Goal: Task Accomplishment & Management: Manage account settings

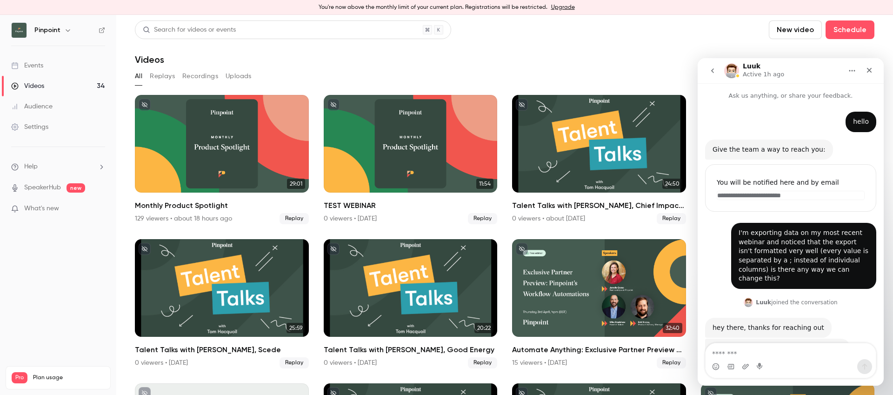
scroll to position [198, 0]
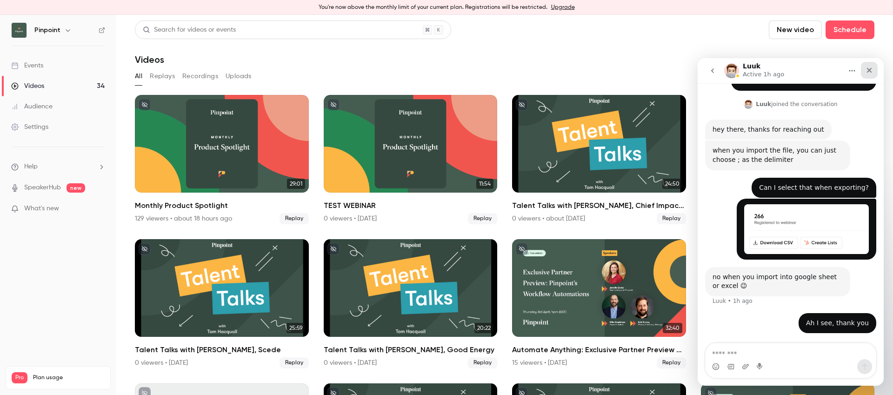
click at [868, 70] on icon "Close" at bounding box center [869, 70] width 5 height 5
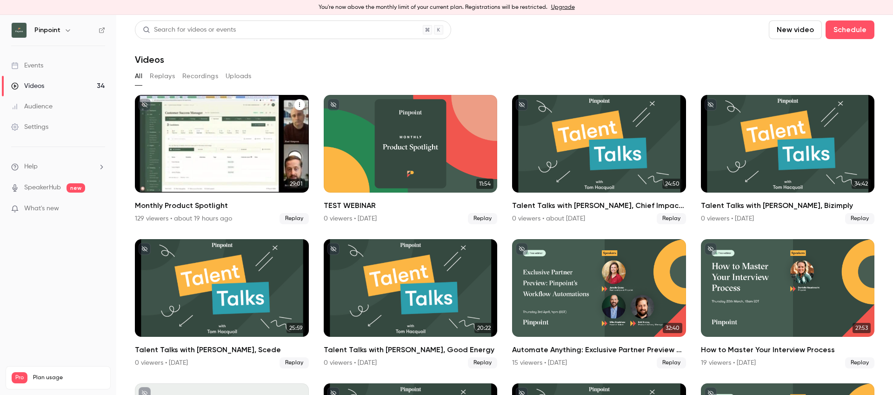
click at [231, 106] on div "Monthly Product Spotlight" at bounding box center [222, 144] width 174 height 98
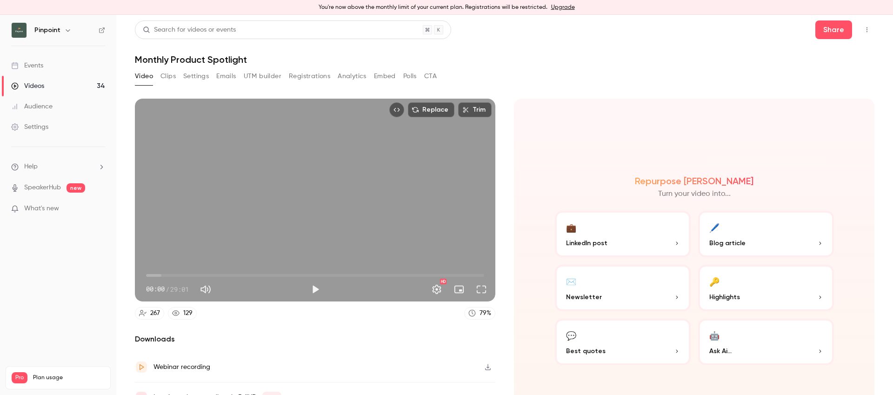
click at [204, 74] on button "Settings" at bounding box center [196, 76] width 26 height 15
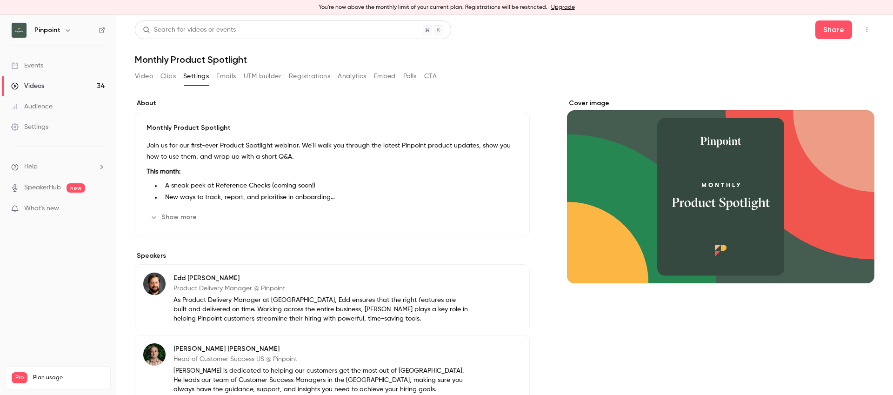
click at [308, 78] on button "Registrations" at bounding box center [309, 76] width 41 height 15
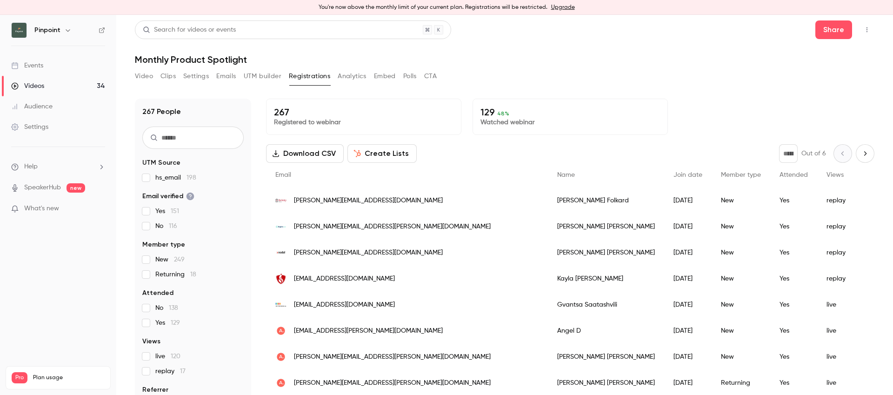
click at [142, 74] on button "Video" at bounding box center [144, 76] width 18 height 15
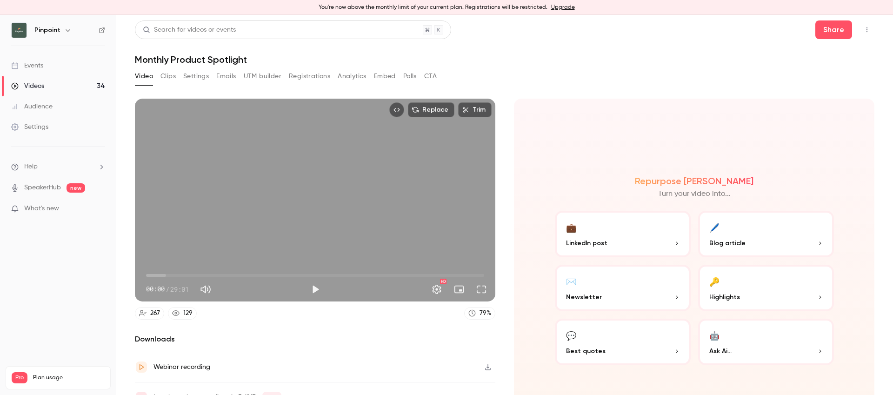
click at [238, 57] on h1 "Monthly Product Spotlight" at bounding box center [504, 59] width 739 height 11
click at [194, 76] on button "Settings" at bounding box center [196, 76] width 26 height 15
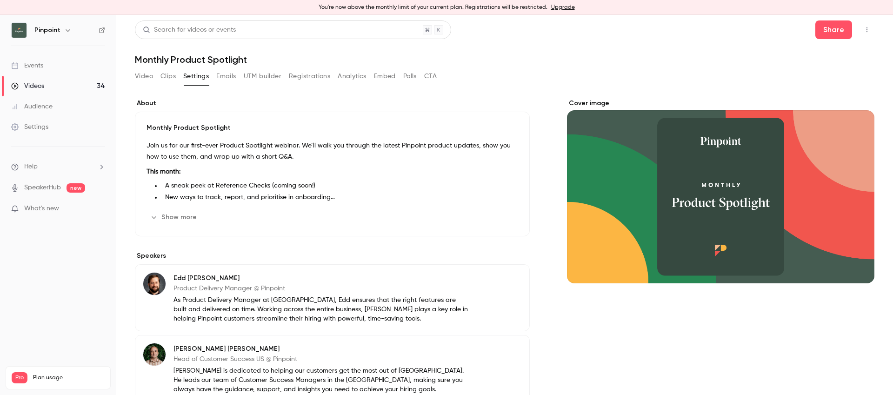
click at [273, 78] on button "UTM builder" at bounding box center [263, 76] width 38 height 15
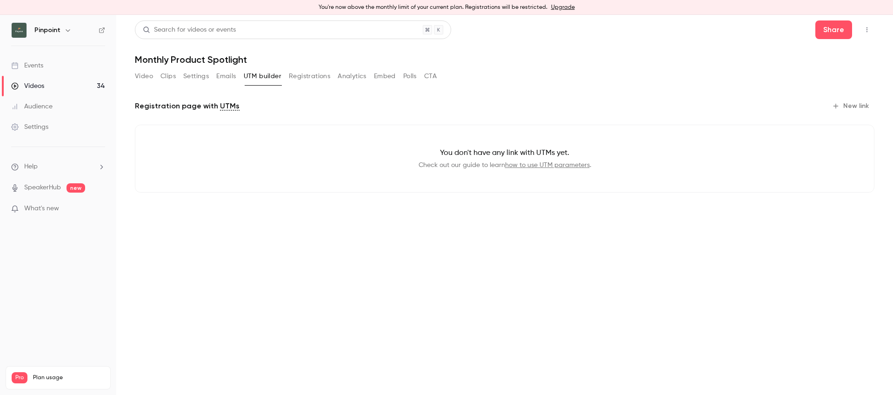
click at [313, 75] on button "Registrations" at bounding box center [309, 76] width 41 height 15
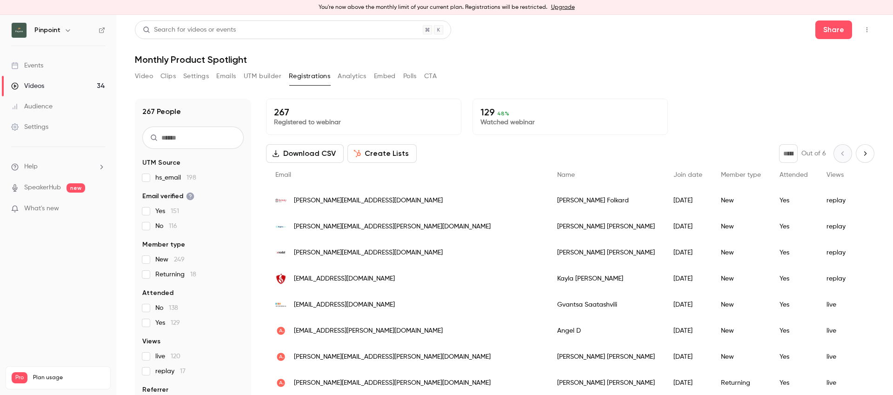
click at [346, 74] on button "Analytics" at bounding box center [352, 76] width 29 height 15
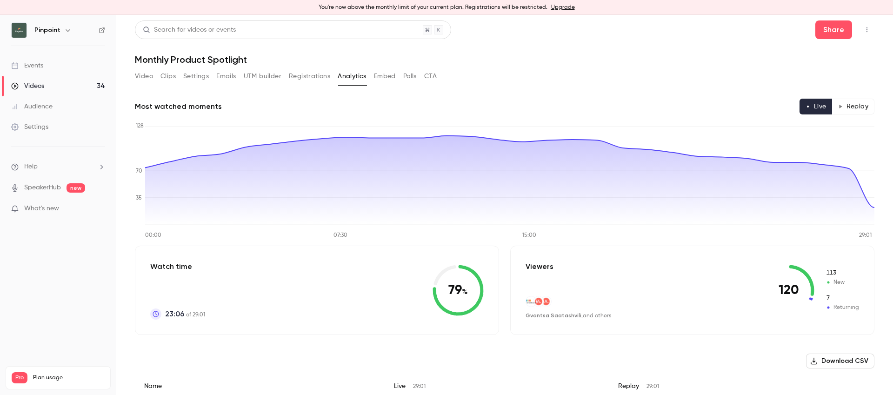
click at [390, 76] on button "Embed" at bounding box center [385, 76] width 22 height 15
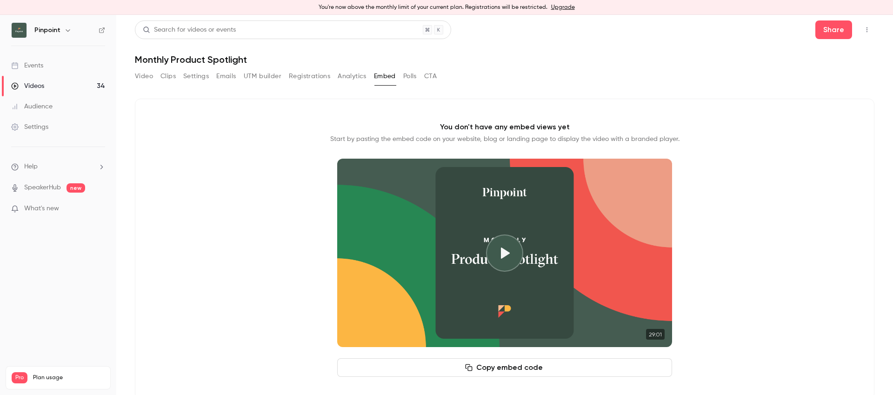
click at [405, 75] on button "Polls" at bounding box center [409, 76] width 13 height 15
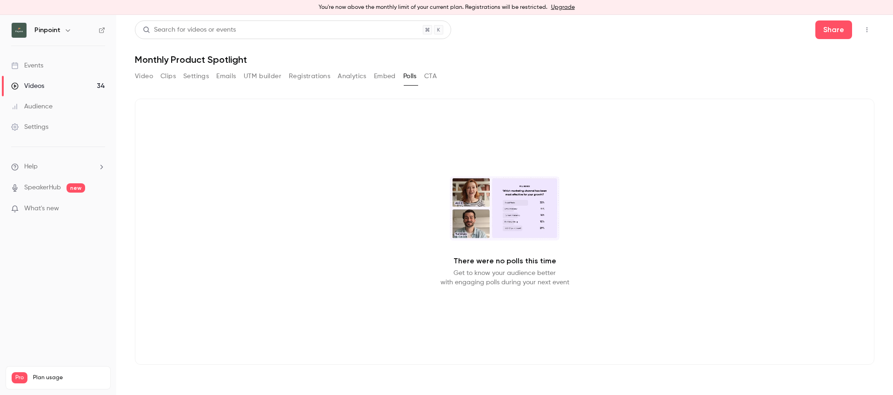
click at [437, 78] on button "CTA" at bounding box center [430, 76] width 13 height 15
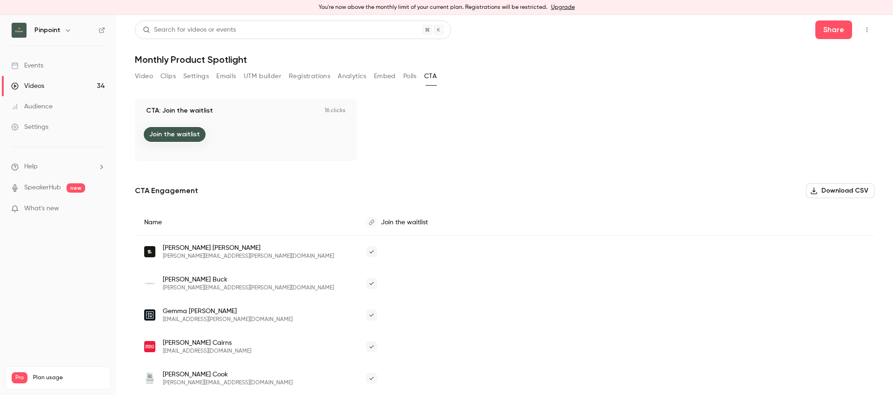
click at [256, 80] on button "UTM builder" at bounding box center [263, 76] width 38 height 15
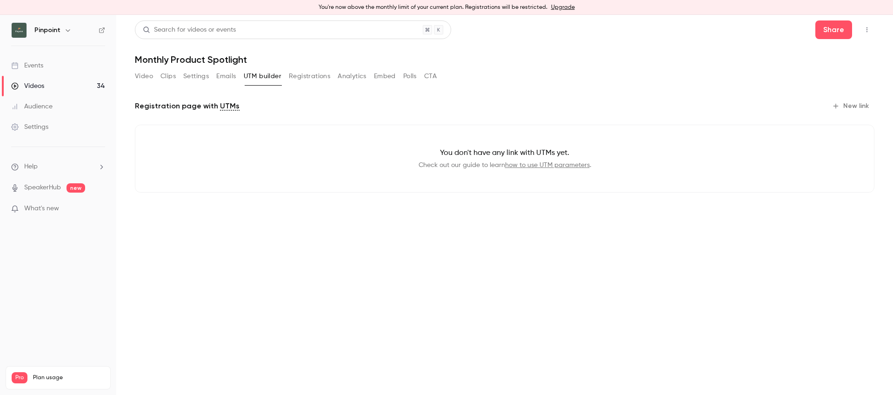
click at [227, 80] on button "Emails" at bounding box center [226, 76] width 20 height 15
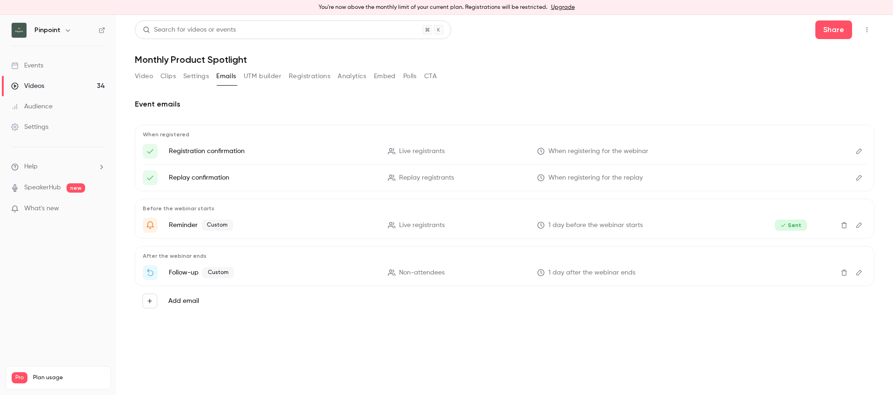
click at [309, 79] on button "Registrations" at bounding box center [309, 76] width 41 height 15
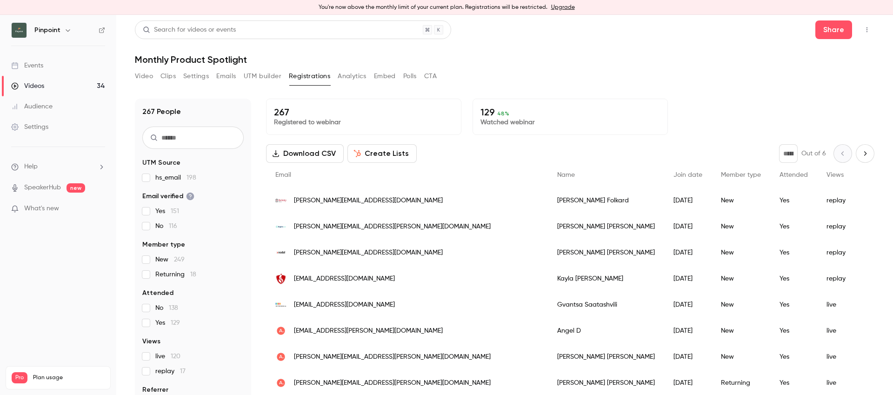
click at [200, 74] on button "Settings" at bounding box center [196, 76] width 26 height 15
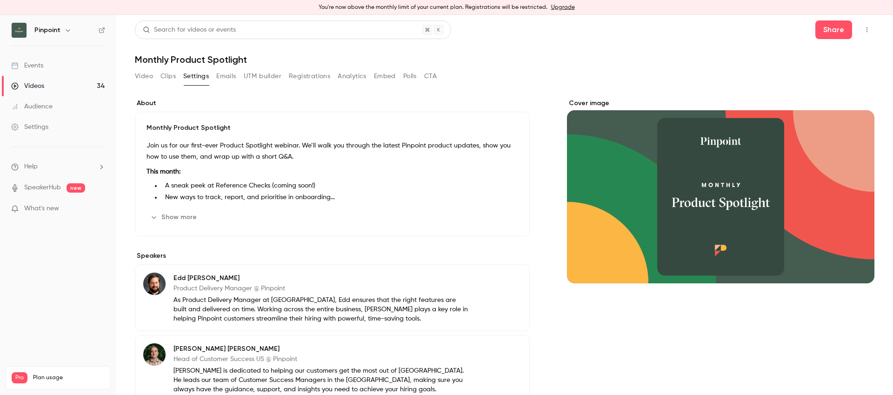
click at [149, 77] on button "Video" at bounding box center [144, 76] width 18 height 15
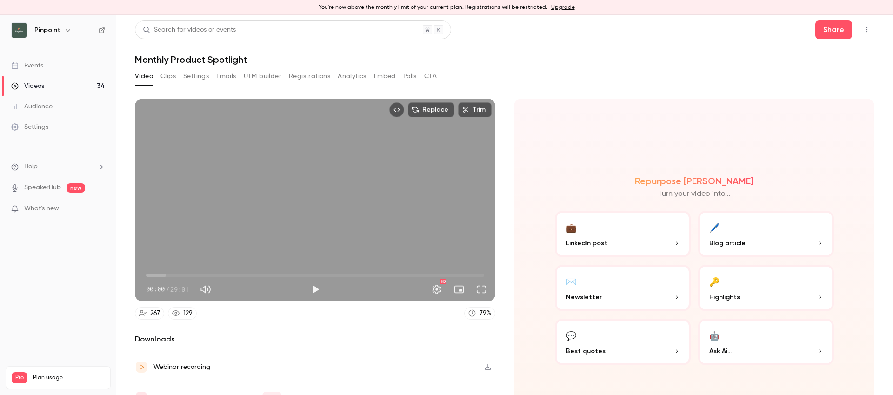
click at [34, 83] on div "Videos" at bounding box center [27, 85] width 33 height 9
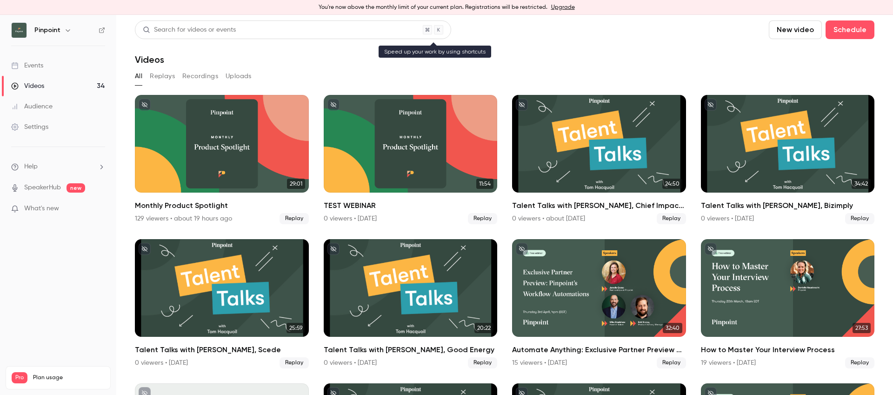
click at [239, 33] on div "Search for videos or events" at bounding box center [293, 29] width 316 height 19
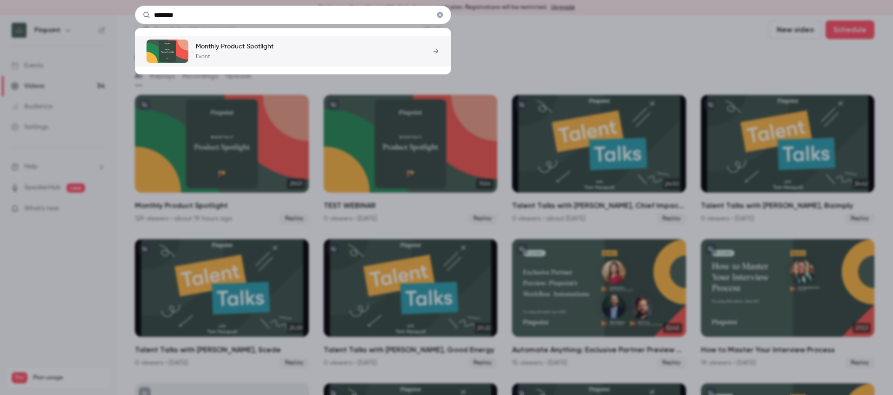
type input "*******"
click at [279, 50] on link "Monthly Product Spotlight Event" at bounding box center [292, 51] width 293 height 23
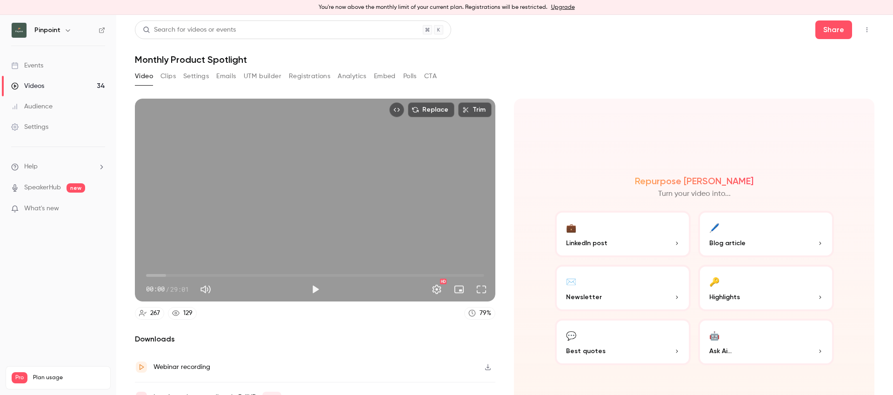
click at [197, 75] on button "Settings" at bounding box center [196, 76] width 26 height 15
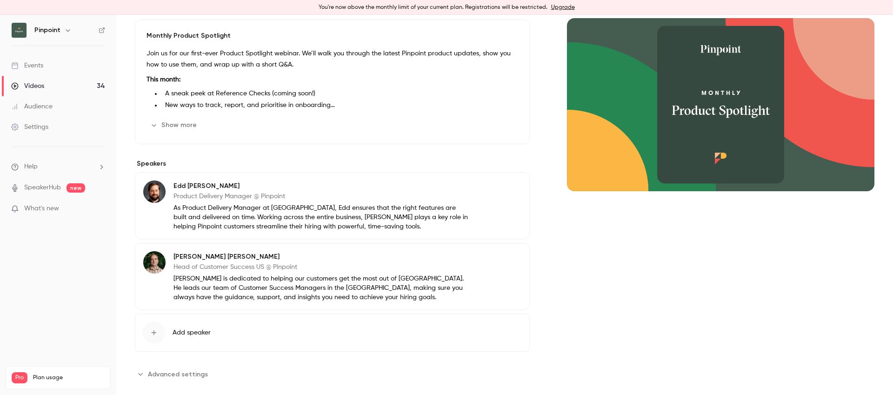
scroll to position [101, 0]
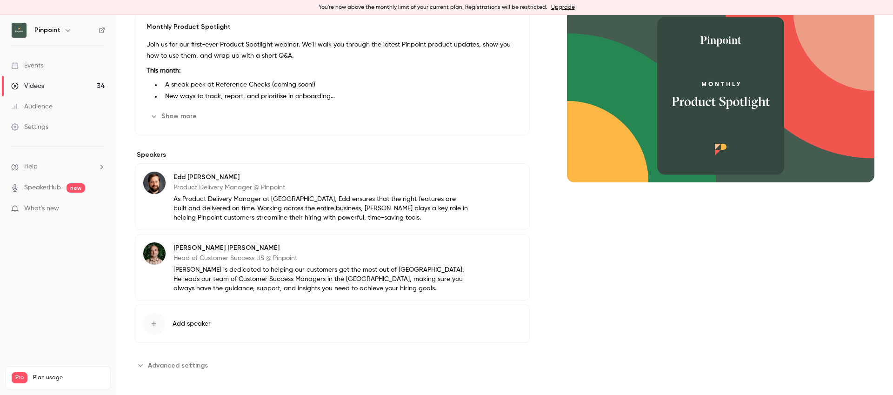
click at [185, 363] on span "Advanced settings" at bounding box center [178, 365] width 60 height 10
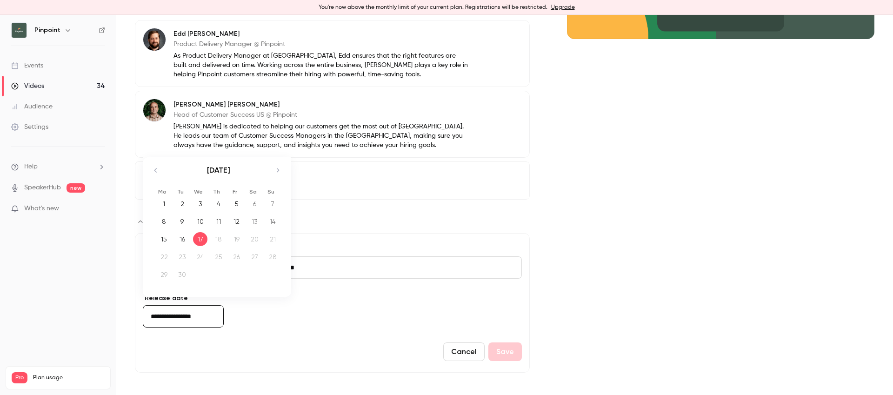
click at [186, 318] on input "**********" at bounding box center [183, 316] width 81 height 22
click at [206, 355] on div "Cancel Save" at bounding box center [332, 351] width 379 height 19
